Goal: Book appointment/travel/reservation

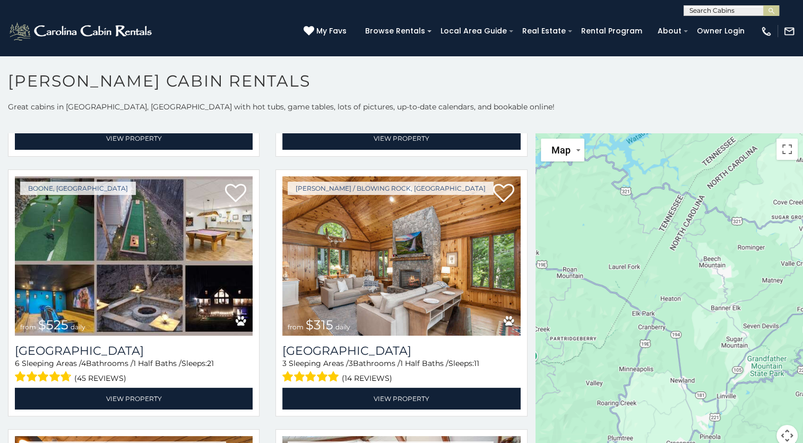
scroll to position [257, 0]
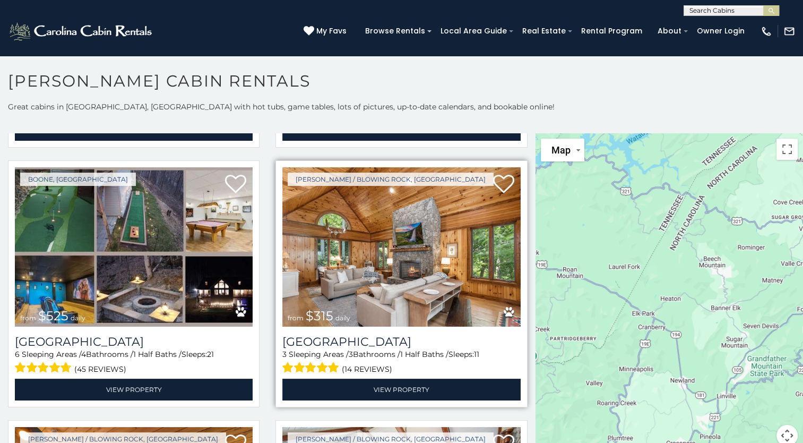
click at [418, 263] on img at bounding box center [401, 246] width 238 height 159
